Goal: Find specific page/section: Find specific page/section

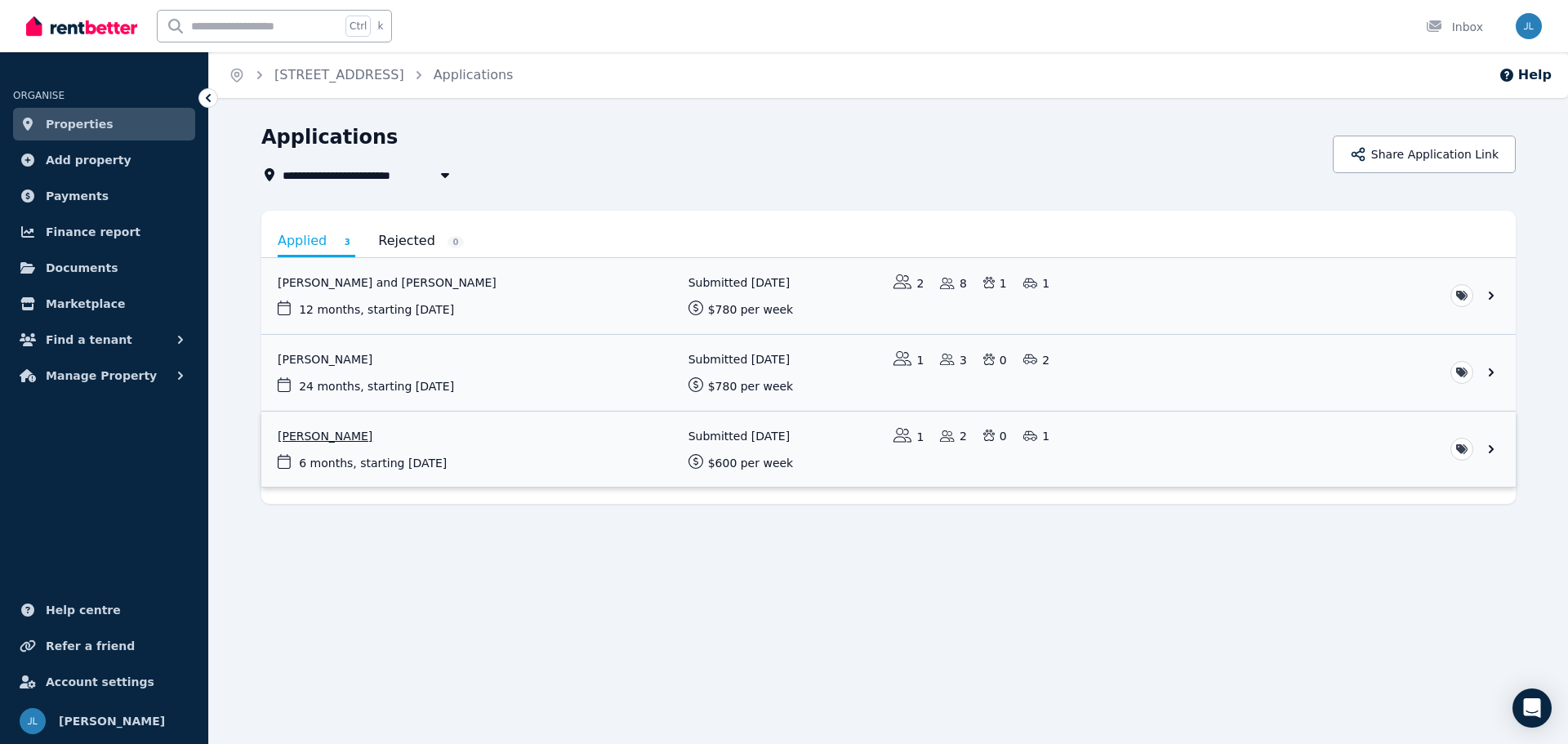
click at [1492, 448] on link "View application: Rebecca Fearon" at bounding box center [888, 450] width 1254 height 76
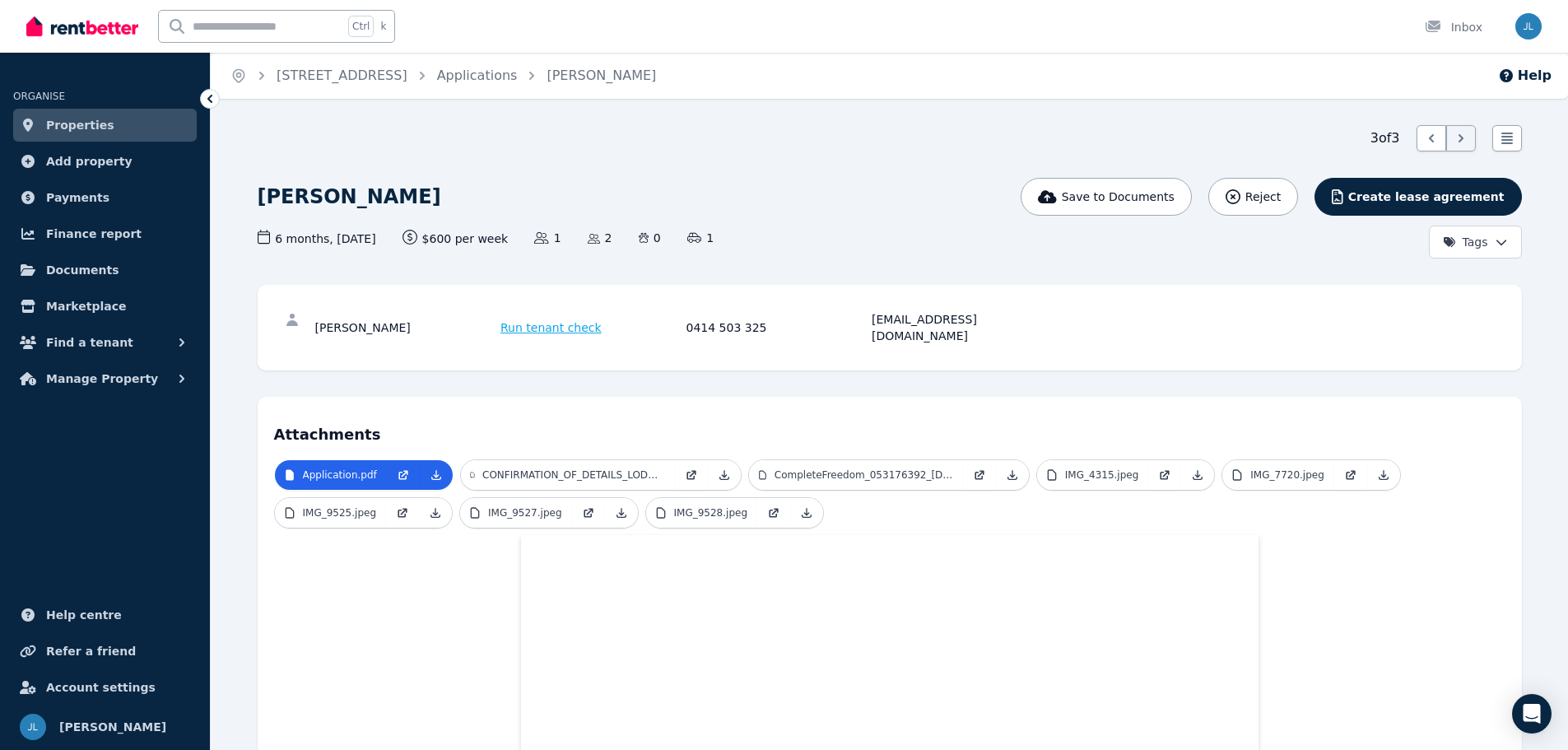
click at [81, 124] on span "Properties" at bounding box center [80, 125] width 68 height 20
